Goal: Communication & Community: Participate in discussion

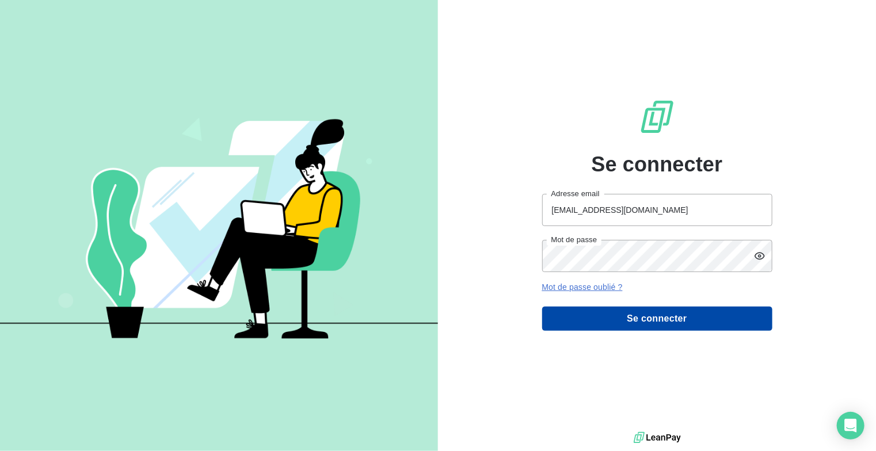
click at [646, 319] on button "Se connecter" at bounding box center [657, 319] width 230 height 24
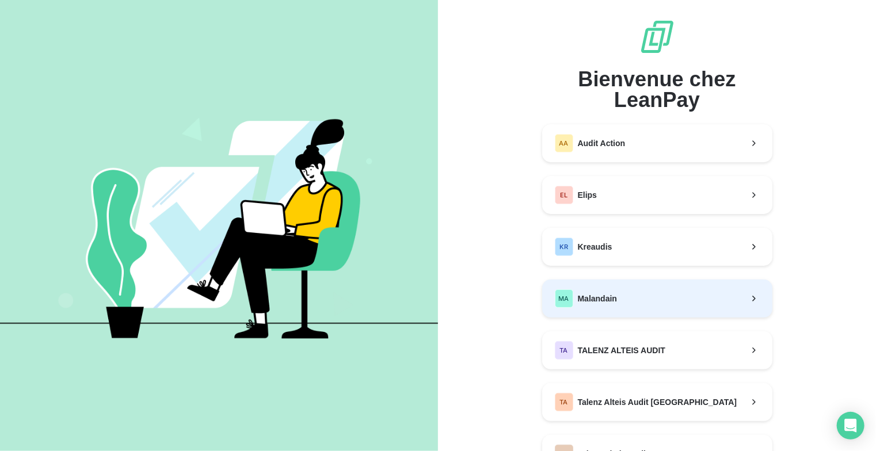
scroll to position [58, 0]
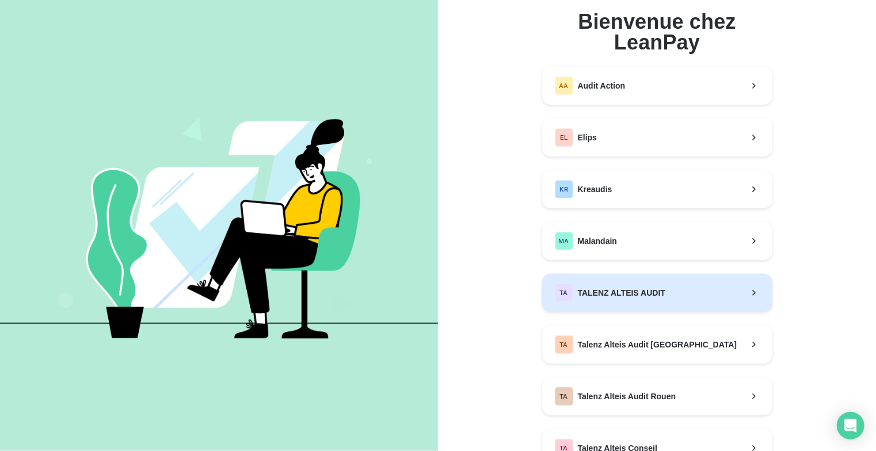
click at [643, 290] on span "TALENZ ALTEIS AUDIT" at bounding box center [622, 293] width 88 height 12
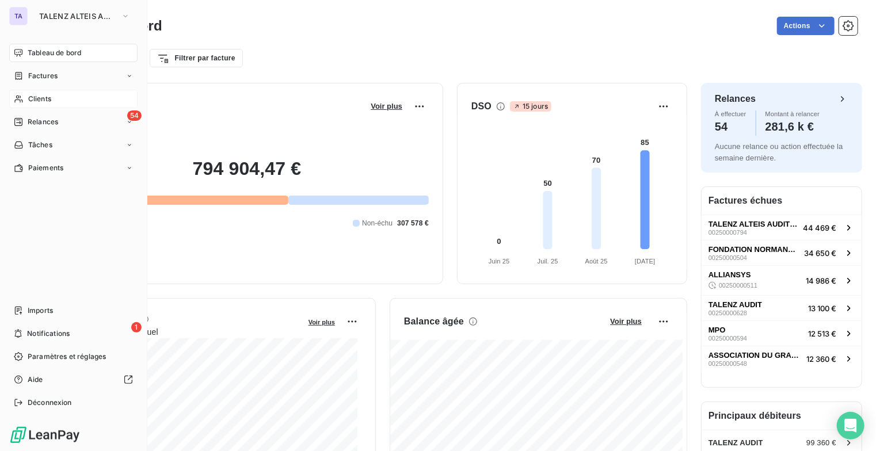
click at [39, 101] on span "Clients" at bounding box center [39, 99] width 23 height 10
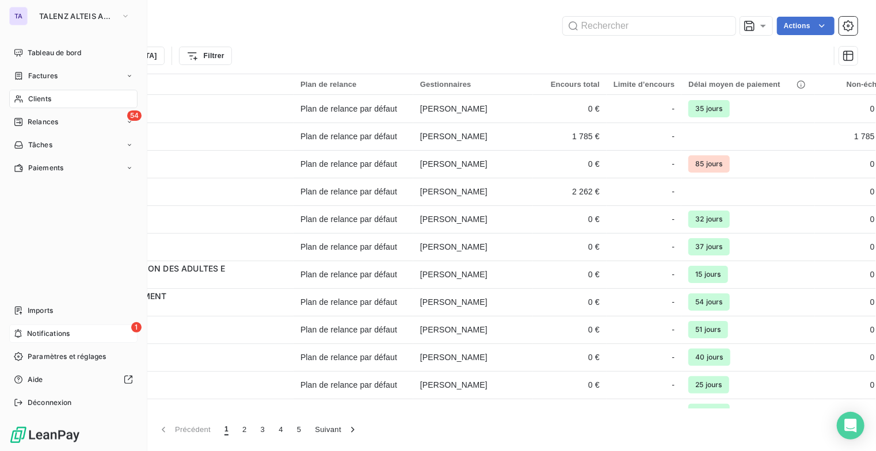
click at [27, 338] on span "Notifications" at bounding box center [48, 334] width 43 height 10
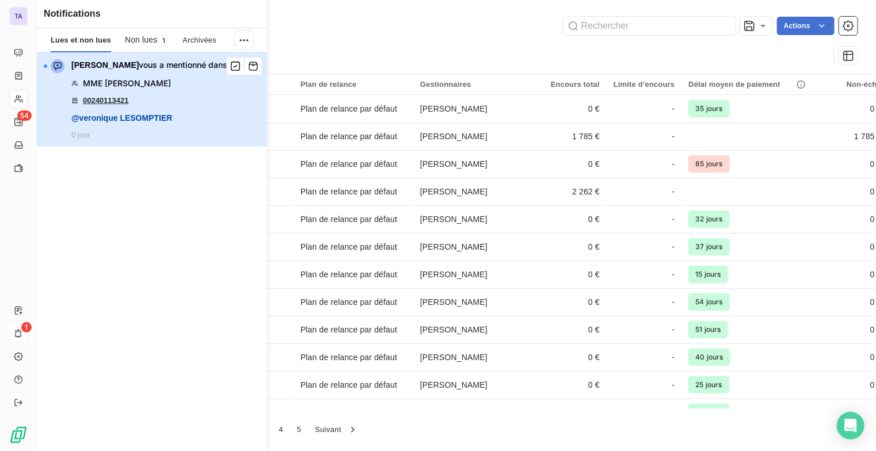
click at [164, 62] on span "[PERSON_NAME] vous a mentionné dans" at bounding box center [149, 65] width 156 height 12
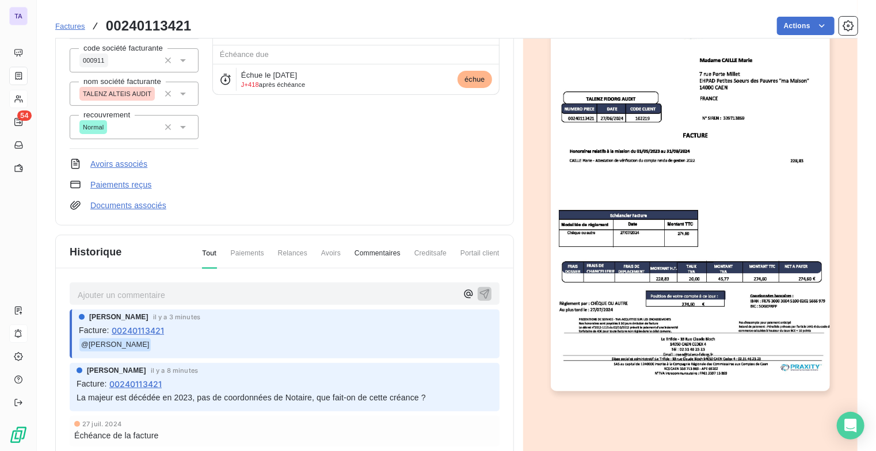
scroll to position [174, 0]
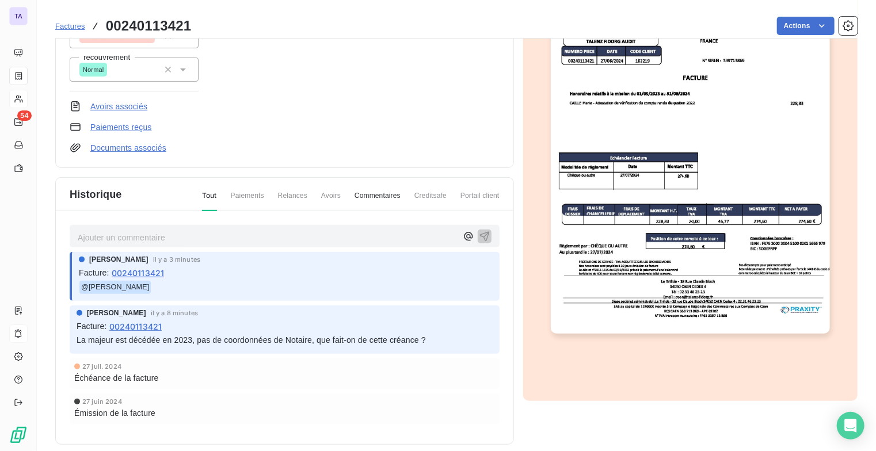
click at [155, 236] on p "Ajouter un commentaire ﻿" at bounding box center [267, 237] width 379 height 15
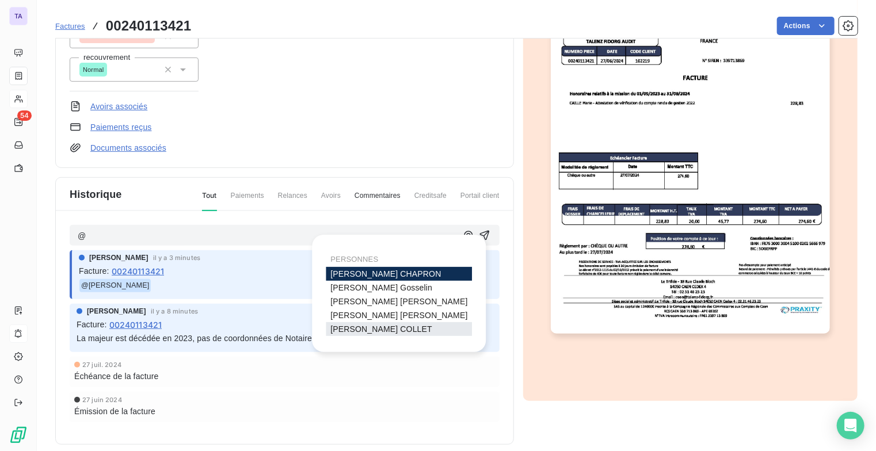
click at [364, 325] on span "[PERSON_NAME]" at bounding box center [382, 329] width 102 height 9
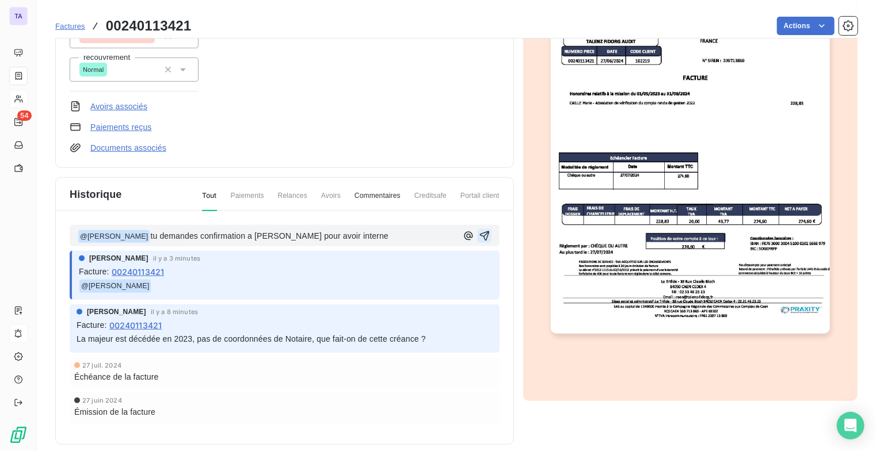
click at [482, 233] on icon "button" at bounding box center [485, 236] width 10 height 10
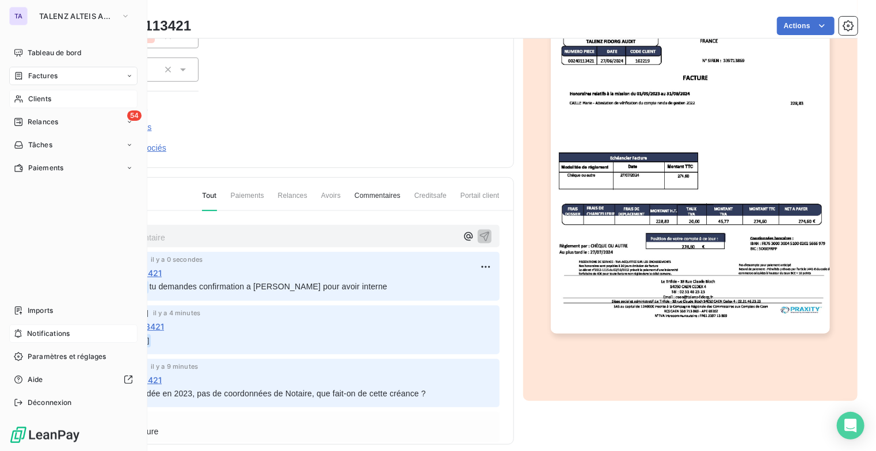
click at [49, 104] on div "Clients" at bounding box center [73, 99] width 128 height 18
